Goal: Find contact information: Find contact information

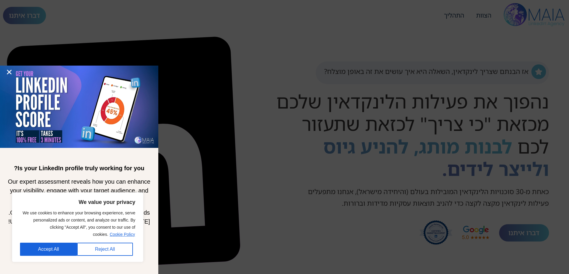
click at [129, 231] on p "We use cookies to enhance your browsing experience, serve personalized ads or c…" at bounding box center [77, 224] width 115 height 29
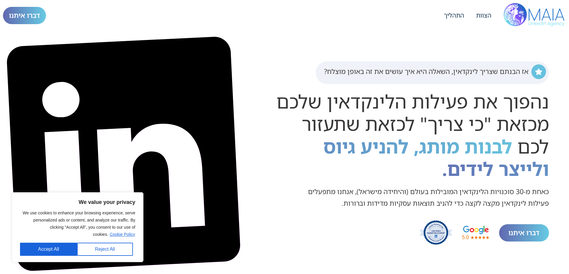
click at [128, 234] on link "Cookie Policy" at bounding box center [122, 234] width 26 height 5
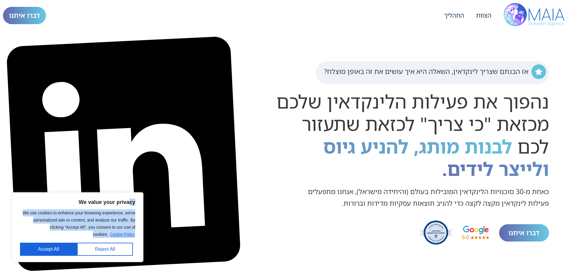
drag, startPoint x: 90, startPoint y: 233, endPoint x: 128, endPoint y: 200, distance: 51.0
click at [128, 200] on div "We value your privacy We use cookies to enhance your browsing experience, serve…" at bounding box center [77, 227] width 115 height 57
click at [33, 229] on p "We use cookies to enhance your browsing experience, serve personalized ads or c…" at bounding box center [77, 224] width 115 height 29
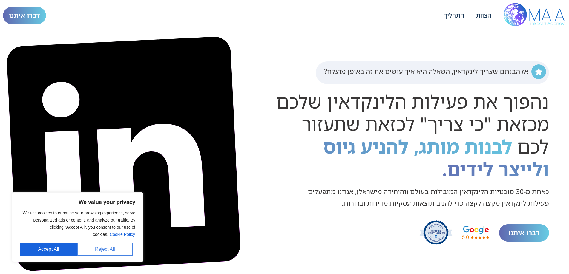
click at [103, 250] on button "Reject All" at bounding box center [105, 249] width 56 height 13
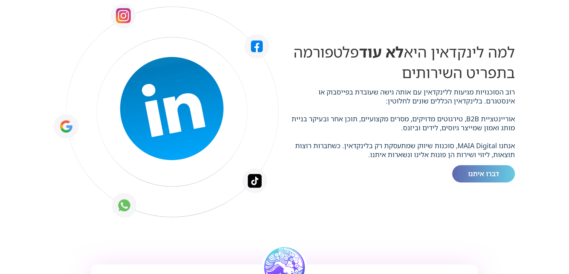
scroll to position [567, 0]
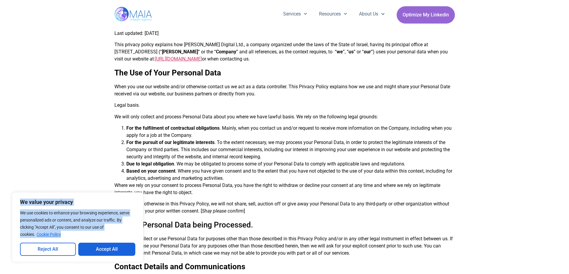
click at [20, 204] on div "We value your privacy We use cookies to enhance your browsing experience, serve…" at bounding box center [77, 227] width 115 height 57
click at [70, 220] on p "We use cookies to enhance your browsing experience, serve personalized ads or c…" at bounding box center [77, 224] width 115 height 29
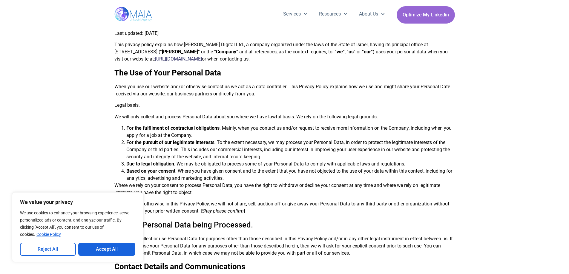
click at [158, 56] on link "[URL][DOMAIN_NAME]" at bounding box center [178, 59] width 47 height 6
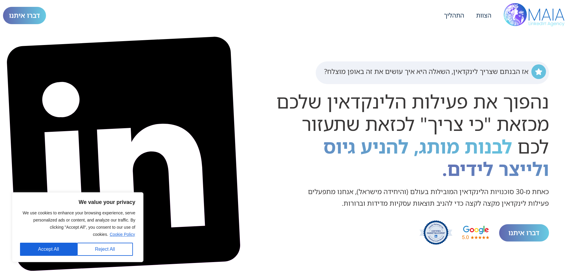
scroll to position [565, 0]
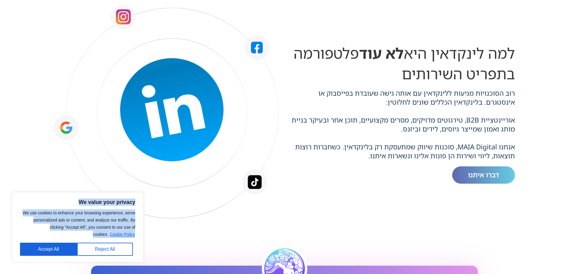
drag, startPoint x: 134, startPoint y: 201, endPoint x: 93, endPoint y: 238, distance: 55.1
click at [93, 238] on div "We value your privacy We use cookies to enhance your browsing experience, serve…" at bounding box center [77, 227] width 115 height 57
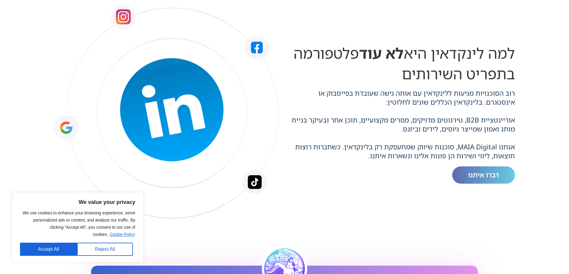
click at [199, 230] on div "אתם יודעים שלינקדאין זה חובה, אבל לא מנצלים אותה מספיק אתם יכולים להשקיע בניהול…" at bounding box center [284, 24] width 466 height 510
click at [119, 235] on link "Cookie Policy" at bounding box center [122, 234] width 26 height 5
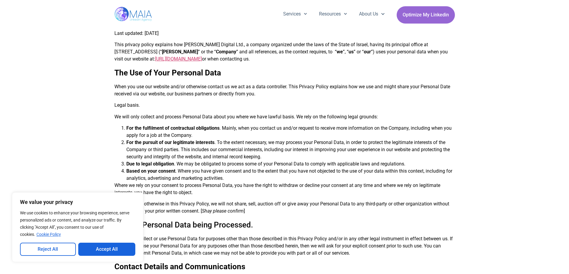
click at [162, 53] on b "[PERSON_NAME]" at bounding box center [180, 52] width 36 height 6
drag, startPoint x: 238, startPoint y: 61, endPoint x: 104, endPoint y: 45, distance: 134.4
copy p "This privacy policy explains how [PERSON_NAME] Digital Ltd., a company organize…"
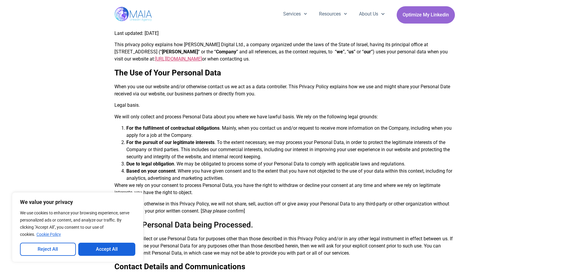
drag, startPoint x: 394, startPoint y: 81, endPoint x: 376, endPoint y: 83, distance: 18.1
drag, startPoint x: 181, startPoint y: 43, endPoint x: 214, endPoint y: 41, distance: 33.5
click at [214, 41] on p "This privacy policy explains how [PERSON_NAME] Digital Ltd., a company organize…" at bounding box center [284, 51] width 340 height 21
click at [310, 72] on h2 "The Use of Your Personal Data" at bounding box center [284, 72] width 340 height 11
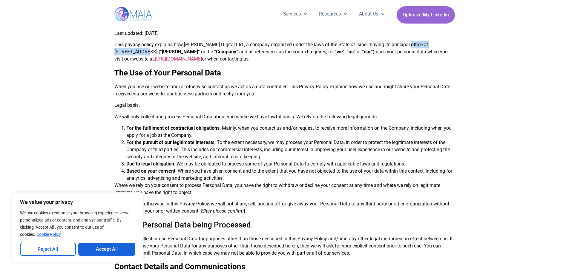
drag, startPoint x: 400, startPoint y: 44, endPoint x: 445, endPoint y: 44, distance: 44.8
click at [445, 44] on p "This privacy policy explains how Maia Digital Ltd., a company organized under t…" at bounding box center [284, 51] width 340 height 21
click at [162, 49] on b "[PERSON_NAME]" at bounding box center [180, 52] width 36 height 6
click at [162, 52] on b "[PERSON_NAME]" at bounding box center [180, 52] width 36 height 6
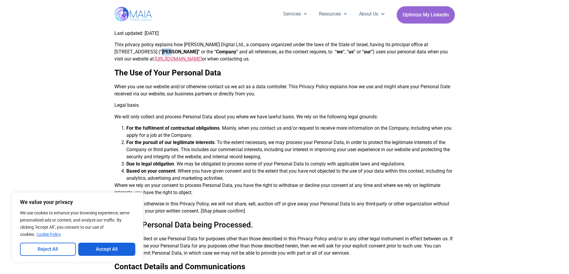
click at [162, 52] on b "[PERSON_NAME]" at bounding box center [180, 52] width 36 height 6
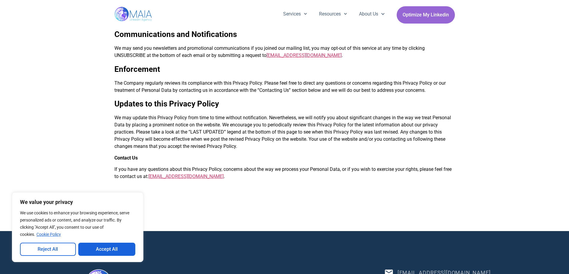
scroll to position [1083, 0]
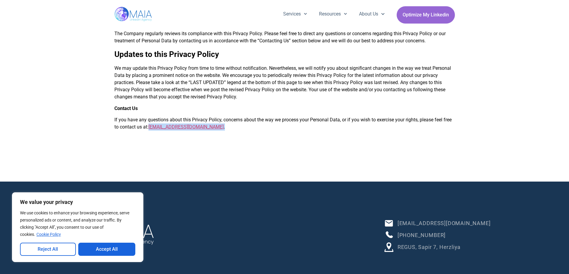
drag, startPoint x: 206, startPoint y: 135, endPoint x: 247, endPoint y: 50, distance: 94.9
click at [150, 131] on p "If you have any questions about this Privacy Policy, concerns about the way we …" at bounding box center [284, 123] width 340 height 14
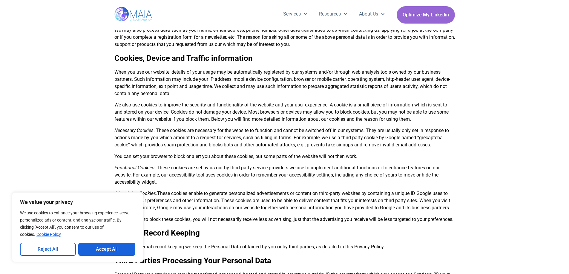
scroll to position [217, 0]
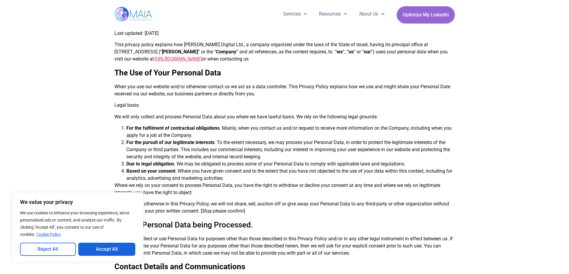
scroll to position [1083, 0]
